Goal: Understand process/instructions: Learn how to perform a task or action

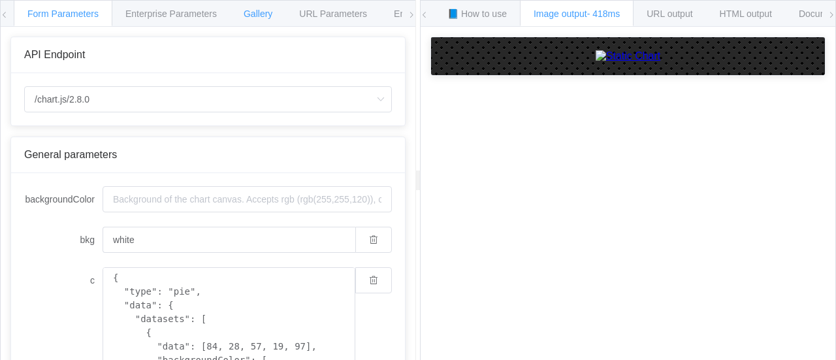
click at [271, 11] on span "Gallery" at bounding box center [258, 13] width 29 height 10
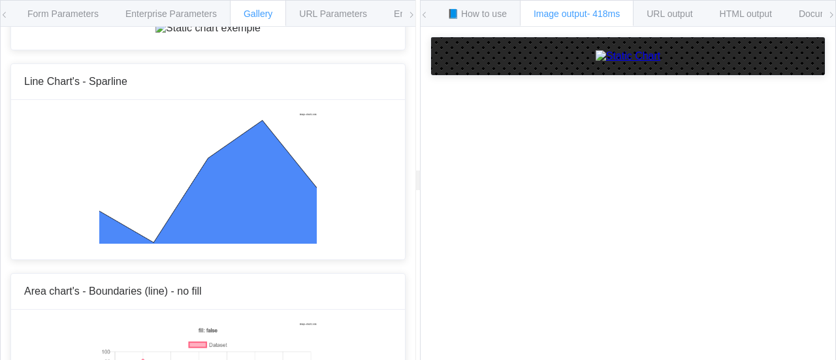
scroll to position [1895, 0]
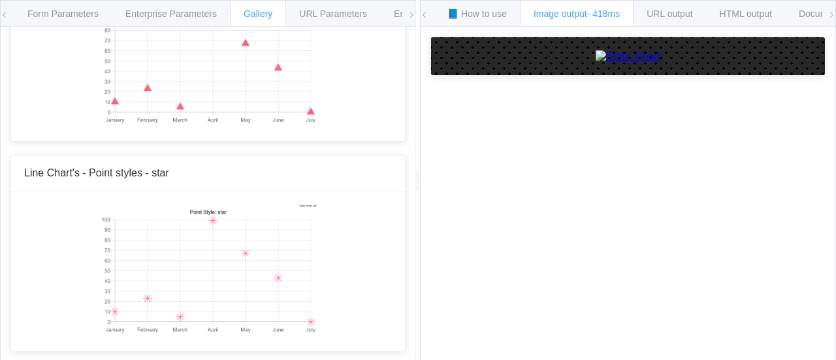
click at [825, 14] on div "📘 How to use Image output - 418ms URL output HTML output Documentation 🕷 Found …" at bounding box center [628, 14] width 415 height 26
click at [815, 12] on span "Documentation" at bounding box center [829, 13] width 61 height 10
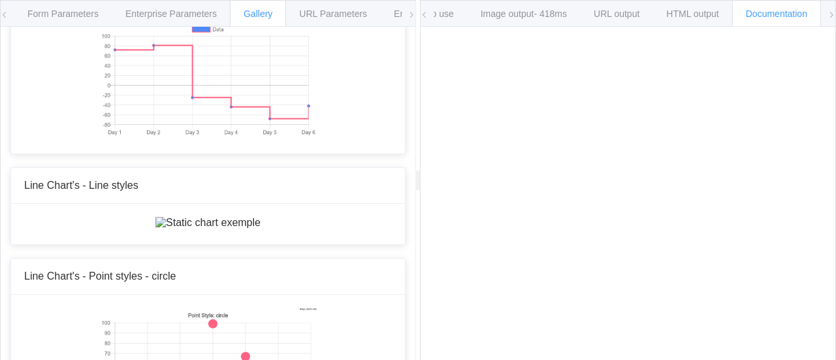
scroll to position [980, 0]
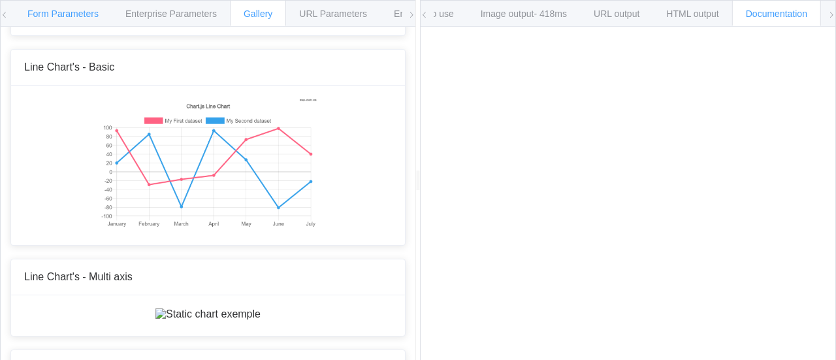
click at [43, 10] on span "Form Parameters" at bounding box center [62, 13] width 71 height 10
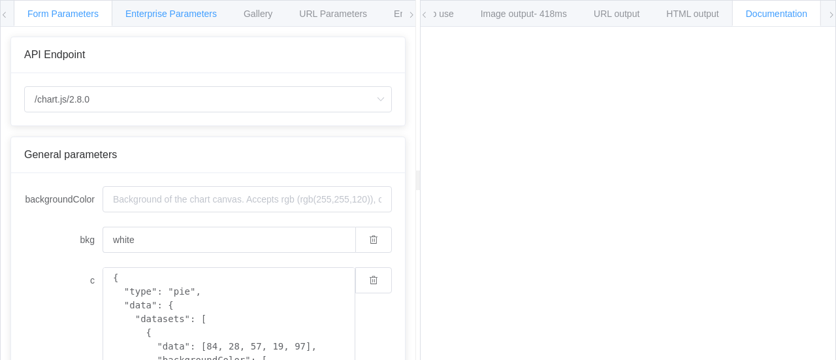
click at [146, 7] on div "Enterprise Parameters" at bounding box center [171, 13] width 119 height 26
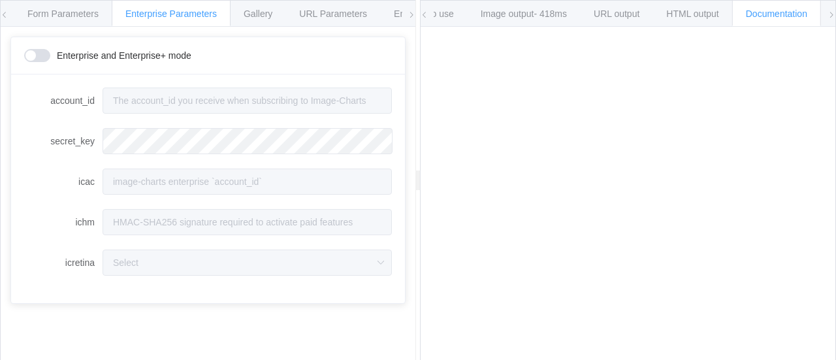
click at [415, 14] on icon at bounding box center [412, 15] width 8 height 8
click at [827, 15] on div "📘 How to use Image output - 418ms URL output HTML output Documentation 🕷 Found …" at bounding box center [628, 14] width 415 height 26
click at [421, 14] on icon at bounding box center [425, 15] width 8 height 8
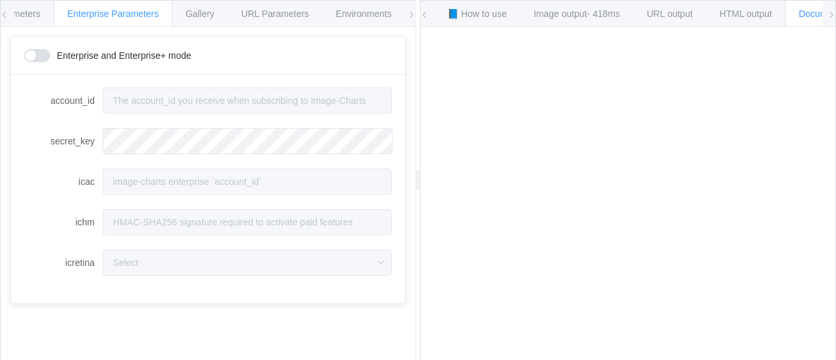
click at [421, 14] on icon at bounding box center [425, 15] width 8 height 8
click at [487, 9] on span "📘 How to use" at bounding box center [477, 13] width 59 height 10
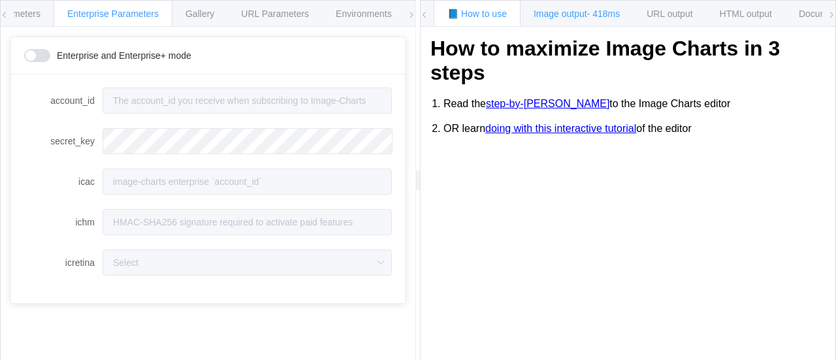
click at [555, 17] on span "Image output - 418ms" at bounding box center [577, 13] width 86 height 10
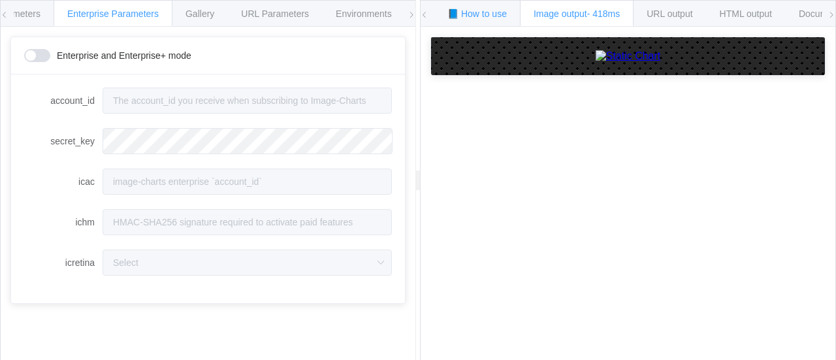
click at [489, 13] on span "📘 How to use" at bounding box center [477, 13] width 59 height 10
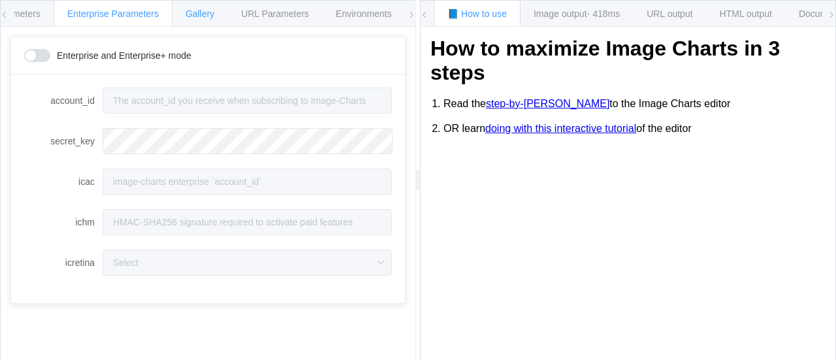
click at [200, 18] on span "Gallery" at bounding box center [200, 13] width 29 height 10
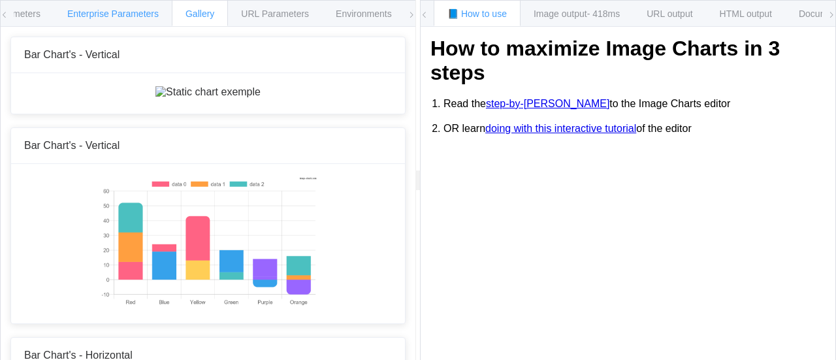
click at [77, 7] on div "Enterprise Parameters" at bounding box center [113, 13] width 119 height 26
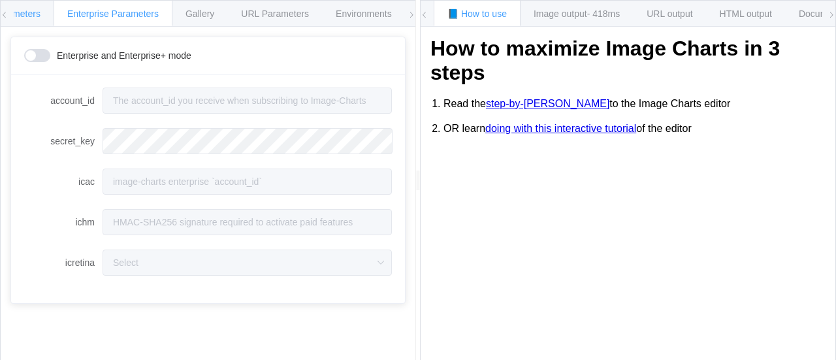
click at [21, 9] on span "Form Parameters" at bounding box center [4, 13] width 71 height 10
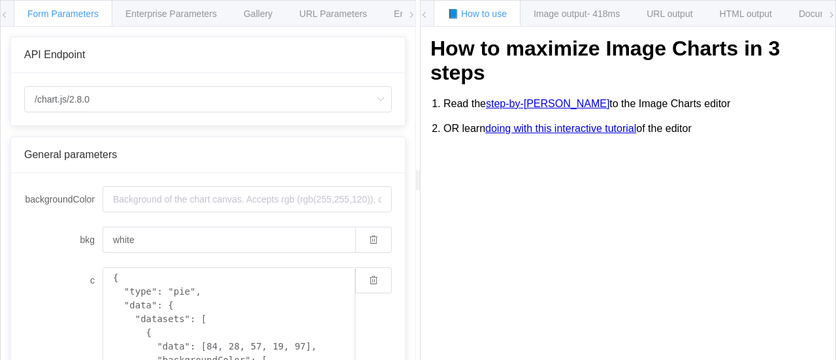
click at [0, 9] on div "Form Parameters Enterprise Parameters Gallery URL Parameters Environments API E…" at bounding box center [208, 180] width 416 height 361
click at [410, 15] on icon at bounding box center [412, 15] width 8 height 8
click at [354, 7] on div "Environments" at bounding box center [364, 13] width 84 height 26
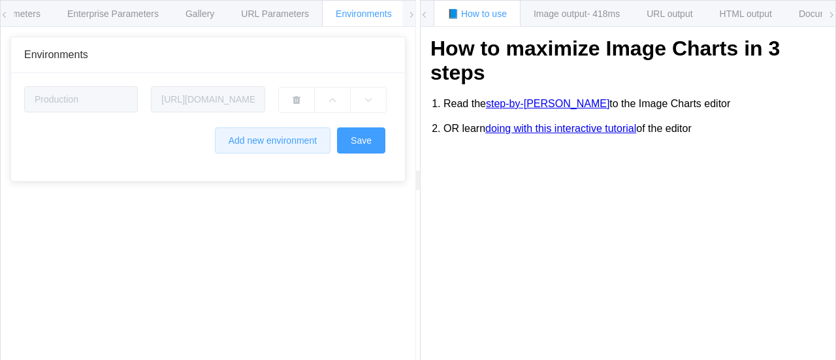
click at [259, 139] on button "Add new environment" at bounding box center [273, 140] width 116 height 26
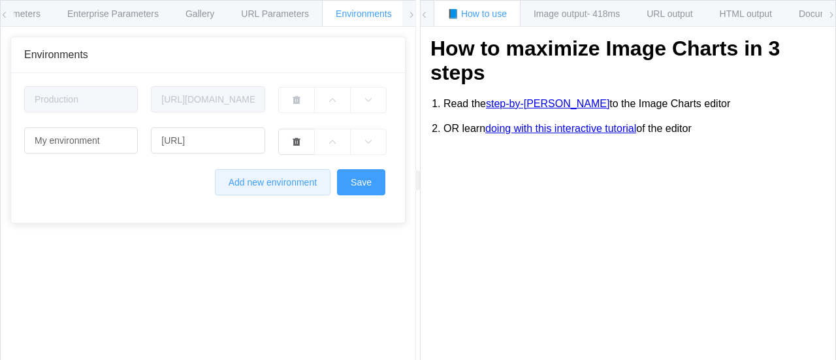
click at [237, 178] on button "Add new environment" at bounding box center [273, 182] width 116 height 26
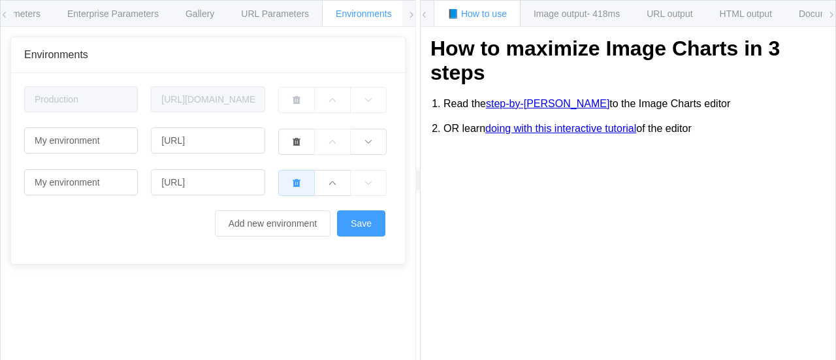
click at [280, 179] on button "button" at bounding box center [296, 183] width 37 height 26
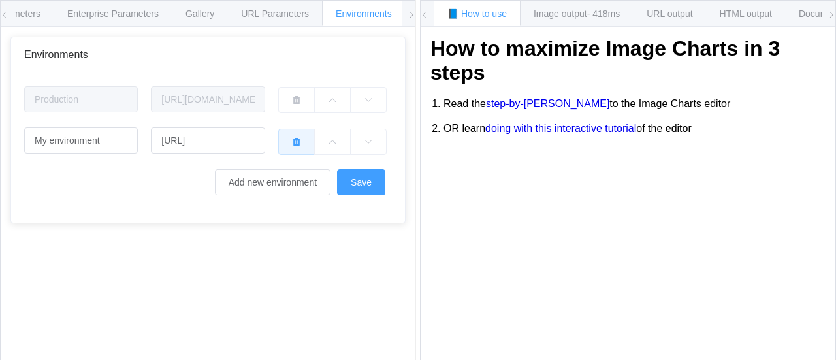
click at [293, 144] on icon "button" at bounding box center [296, 141] width 9 height 9
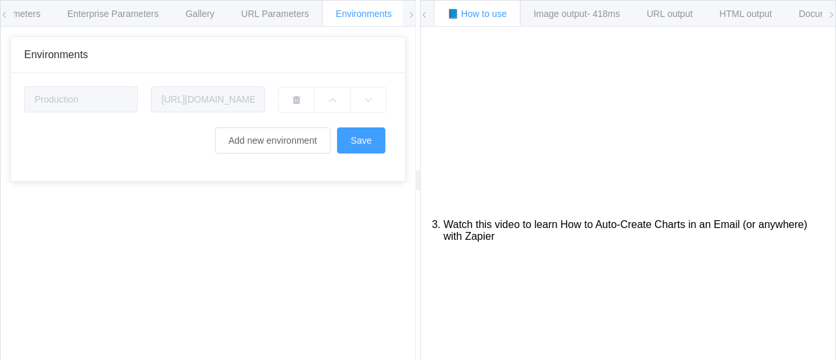
scroll to position [131, 0]
